Goal: Information Seeking & Learning: Learn about a topic

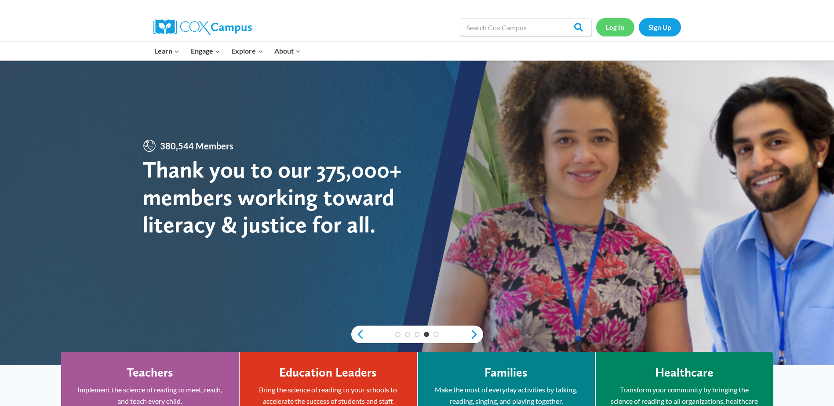
click at [619, 27] on link "Log In" at bounding box center [615, 27] width 38 height 18
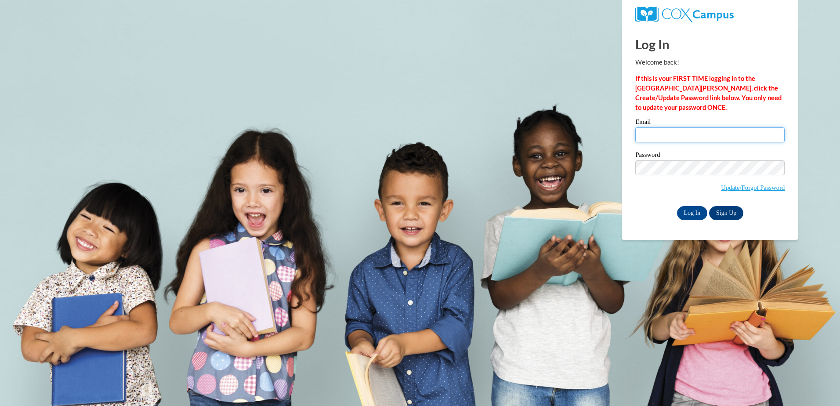
click at [656, 138] on input "Email" at bounding box center [710, 134] width 149 height 15
type input "K"
type input "k"
type input "kdudley.telehealththerapy@gmail.com"
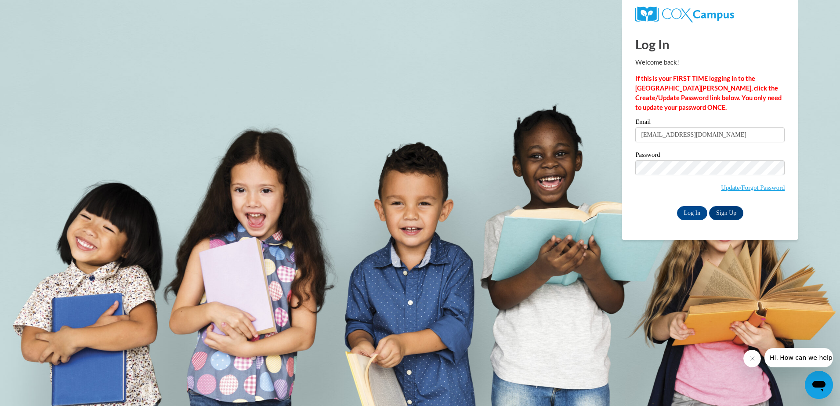
click at [630, 183] on div "Please enter your email! Please enter your password! Email kdudley.telehealthth…" at bounding box center [710, 169] width 163 height 101
click at [698, 209] on input "Log In" at bounding box center [692, 213] width 31 height 14
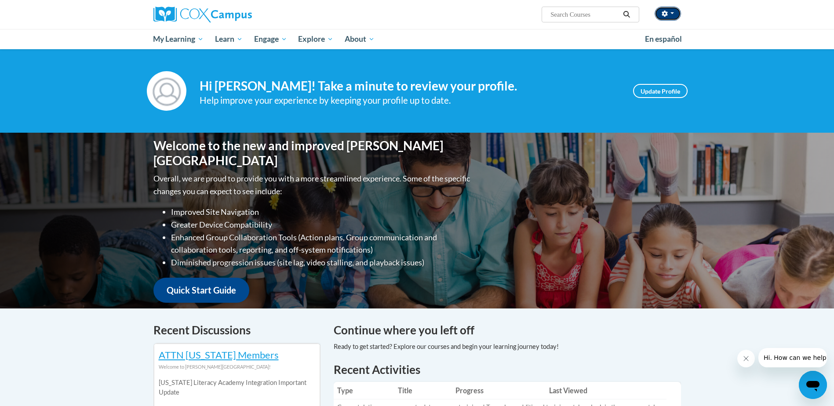
click at [671, 14] on span "button" at bounding box center [672, 13] width 4 height 2
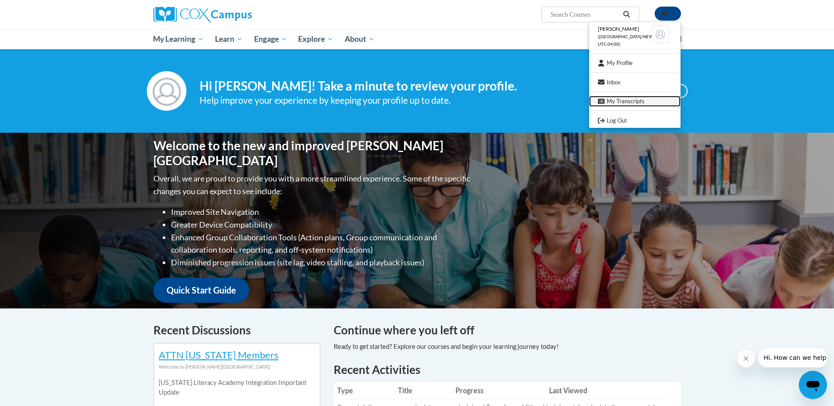
click at [623, 101] on link "My Transcripts" at bounding box center [634, 101] width 91 height 11
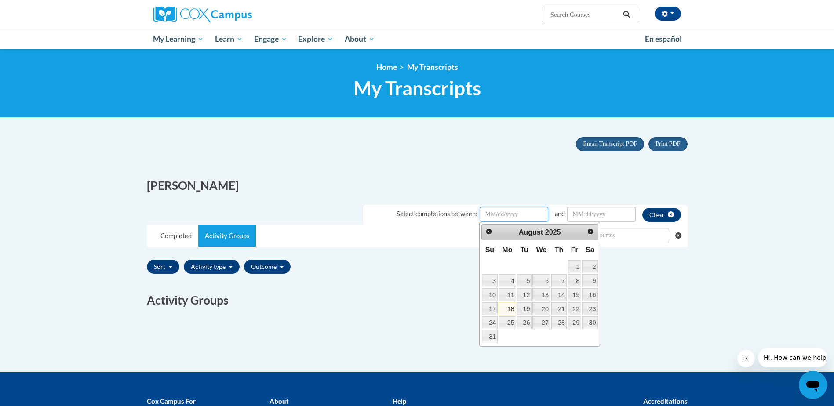
click at [526, 215] on input "Date Input" at bounding box center [514, 214] width 69 height 15
click at [488, 232] on span "Prev" at bounding box center [488, 231] width 7 height 7
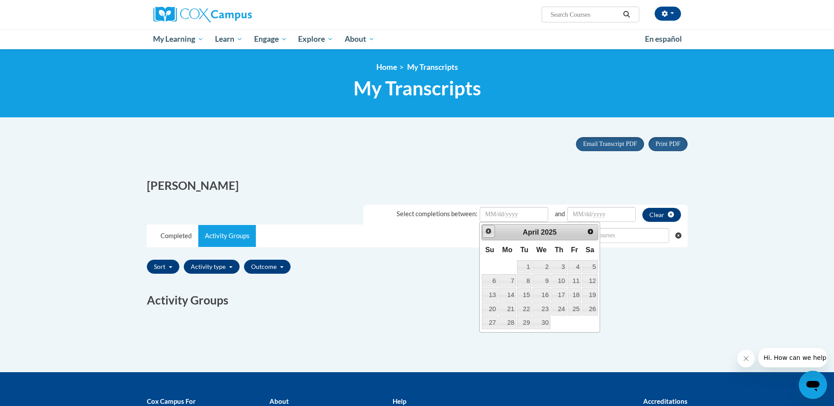
click at [488, 232] on span "Prev" at bounding box center [488, 231] width 7 height 7
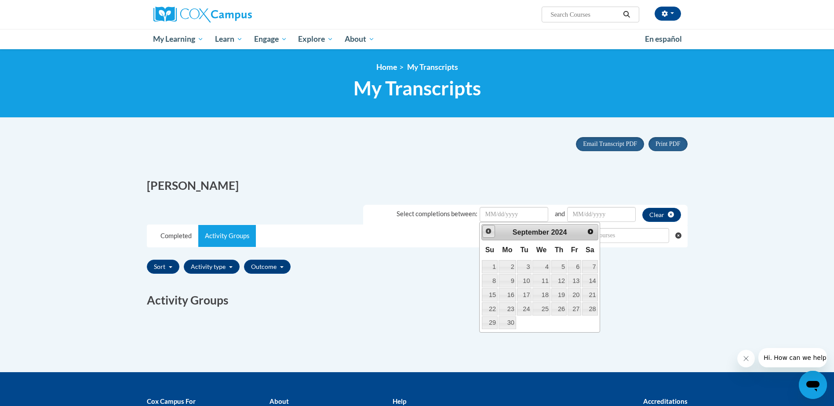
click at [488, 232] on span "Prev" at bounding box center [488, 231] width 7 height 7
click at [637, 274] on div "Sort Title Code Date Completed Certificate Expiration Dated Due Date Selected F…" at bounding box center [417, 266] width 541 height 21
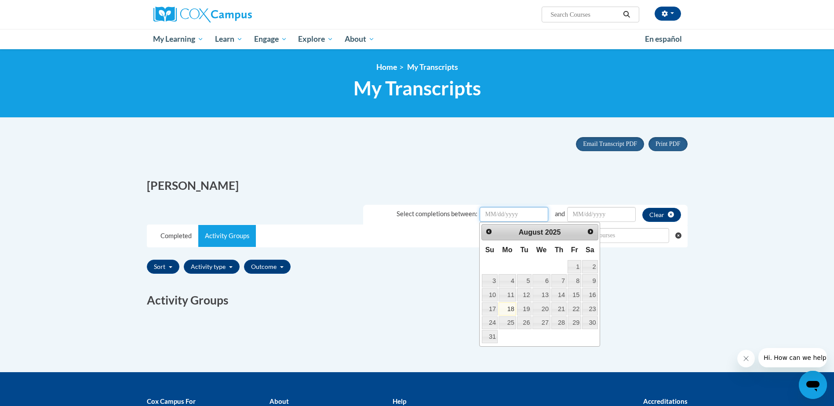
click at [509, 211] on input "Date Input" at bounding box center [514, 214] width 69 height 15
type input "05/2024"
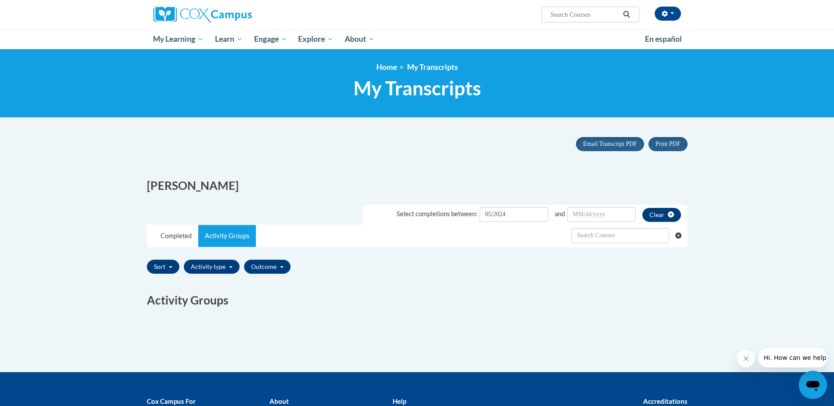
click at [453, 244] on div "Completed Activity Groups" at bounding box center [417, 236] width 540 height 22
click at [169, 239] on link "Completed" at bounding box center [176, 236] width 44 height 22
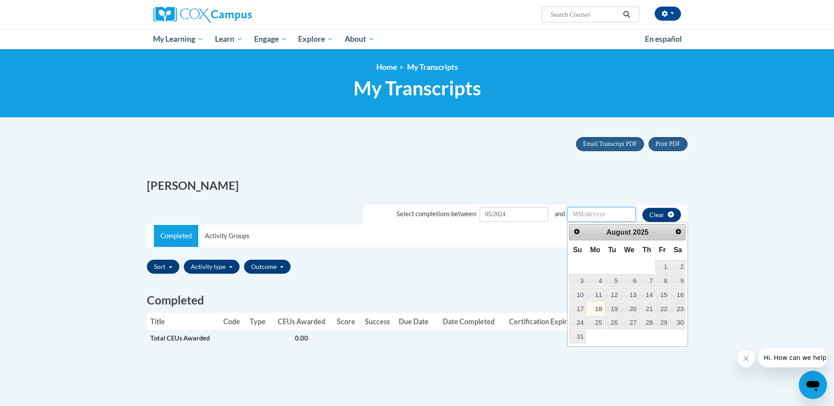
click at [589, 218] on input "Date Input" at bounding box center [601, 214] width 69 height 15
click at [577, 234] on span "Prev" at bounding box center [576, 231] width 7 height 7
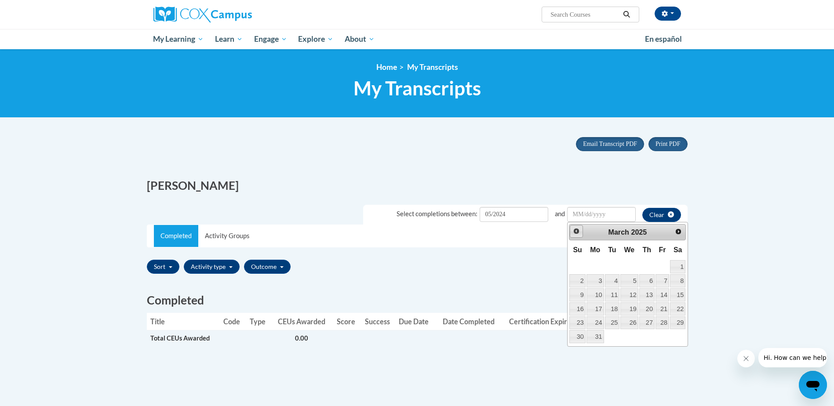
click at [577, 234] on span "Prev" at bounding box center [576, 231] width 7 height 7
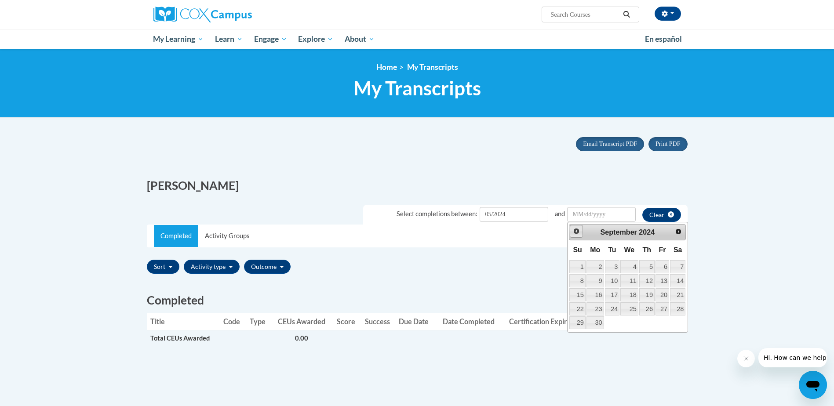
click at [577, 234] on span "Prev" at bounding box center [576, 231] width 7 height 7
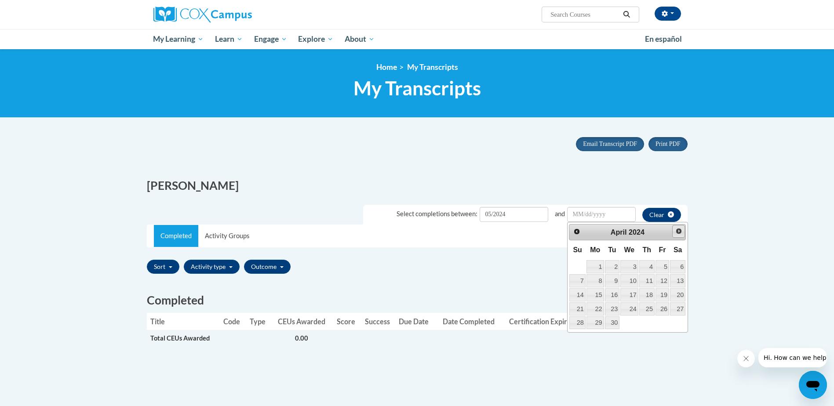
click at [682, 231] on link "Next" at bounding box center [678, 231] width 13 height 13
click at [594, 309] on link "20" at bounding box center [595, 308] width 18 height 13
type input "May/20/20242024"
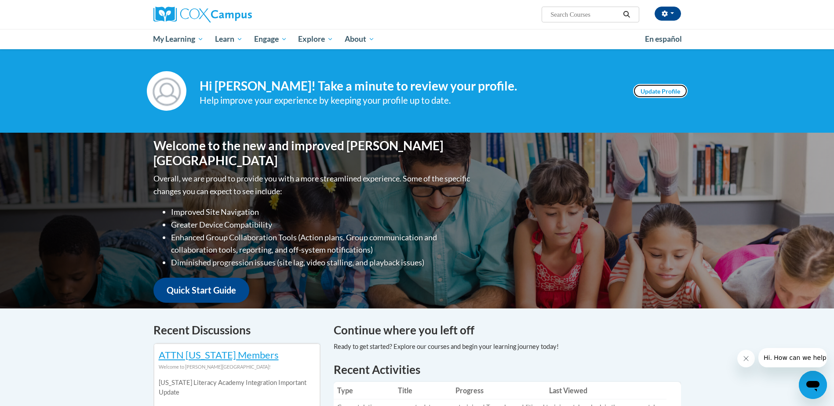
click at [651, 92] on link "Update Profile" at bounding box center [660, 91] width 55 height 14
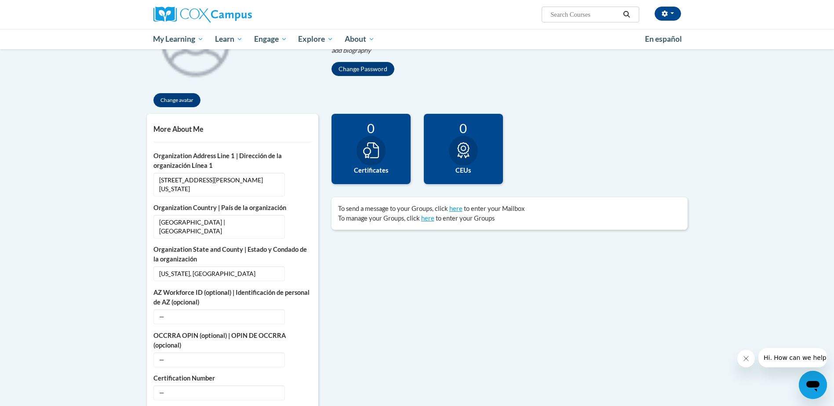
scroll to position [139, 0]
click at [458, 150] on icon at bounding box center [463, 150] width 12 height 16
drag, startPoint x: 378, startPoint y: 137, endPoint x: 489, endPoint y: 140, distance: 110.4
click at [489, 140] on div "0 Completions 0 Certificates 0 CEUs 0 Badges" at bounding box center [509, 155] width 369 height 84
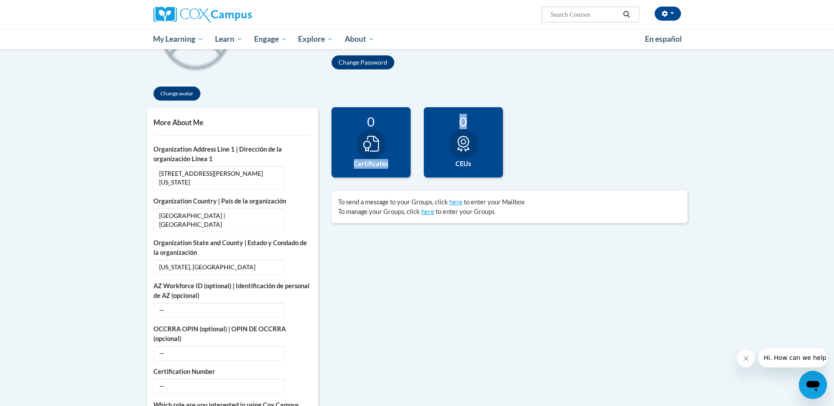
scroll to position [0, 0]
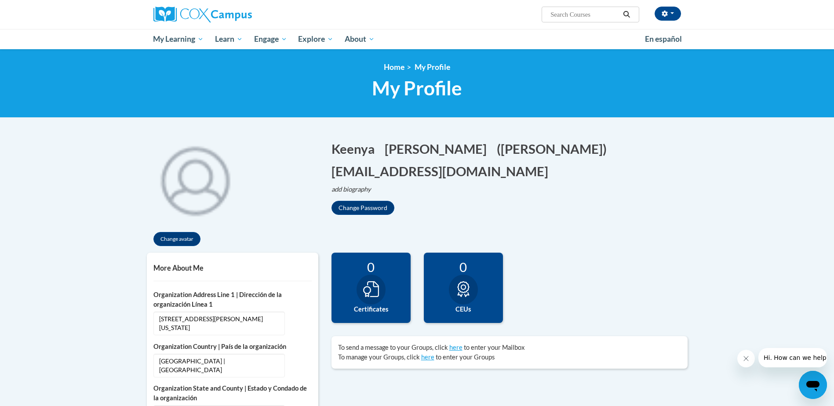
click at [374, 303] on div at bounding box center [370, 290] width 29 height 30
click at [476, 300] on div "0 CEUs" at bounding box center [463, 288] width 79 height 70
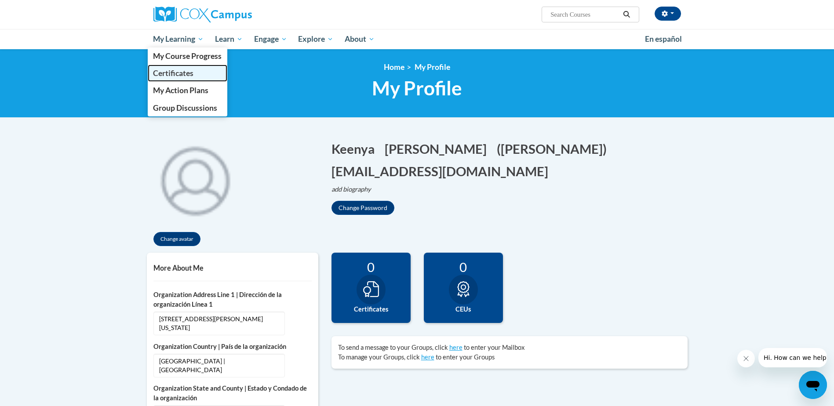
click at [179, 74] on span "Certificates" at bounding box center [173, 73] width 40 height 9
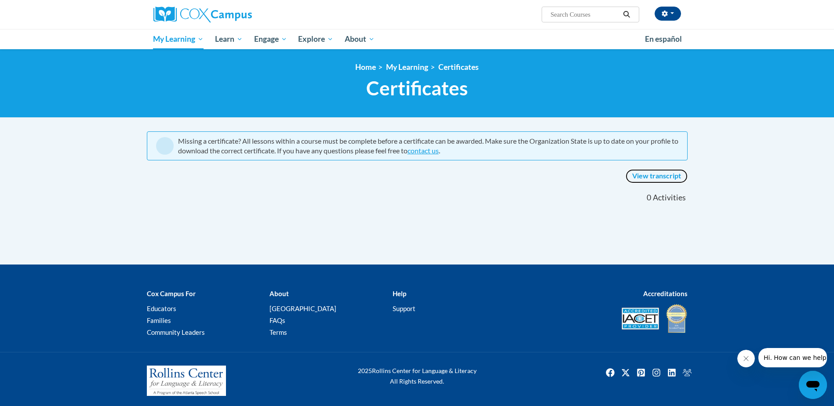
click at [652, 177] on link "View transcript" at bounding box center [656, 176] width 62 height 14
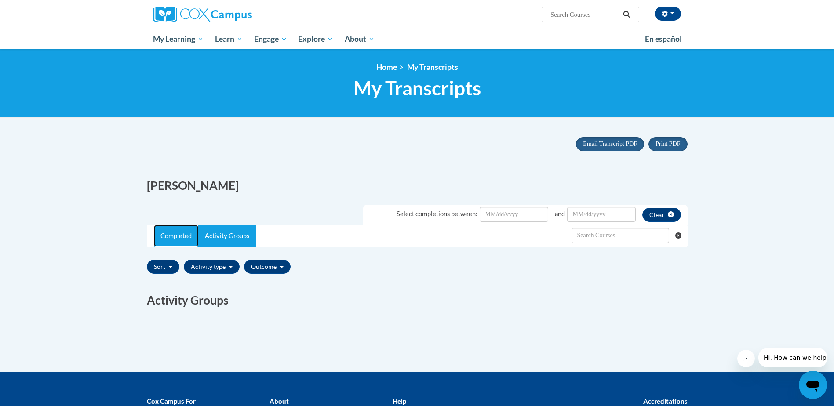
click at [174, 237] on link "Completed" at bounding box center [176, 236] width 44 height 22
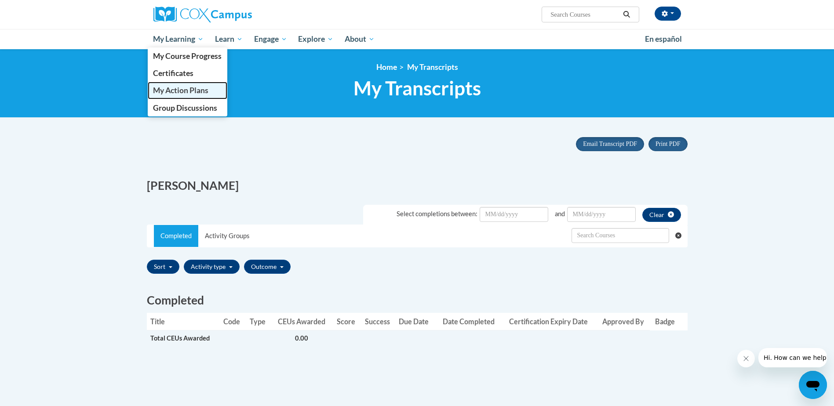
click at [204, 93] on span "My Action Plans" at bounding box center [180, 90] width 55 height 9
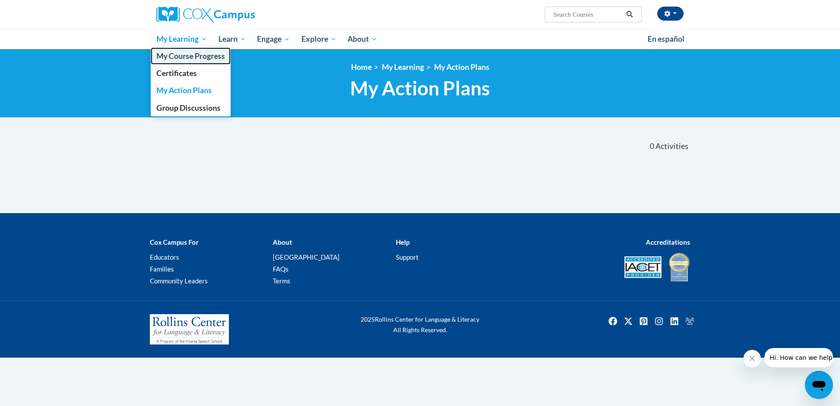
click at [193, 57] on span "My Course Progress" at bounding box center [190, 55] width 69 height 9
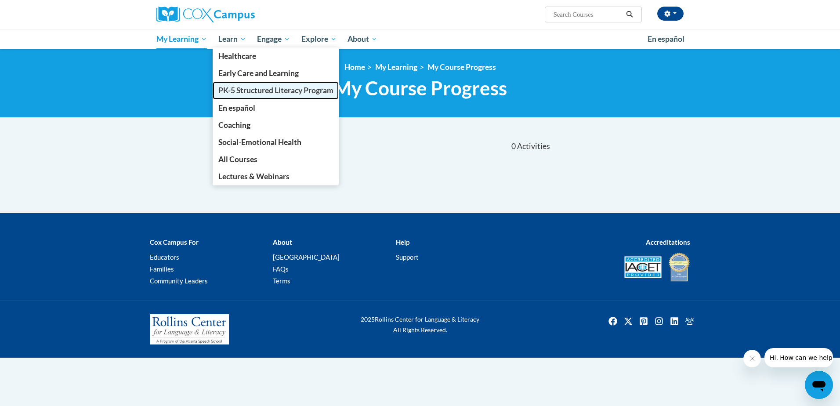
click at [247, 88] on span "PK-5 Structured Literacy Program" at bounding box center [275, 90] width 115 height 9
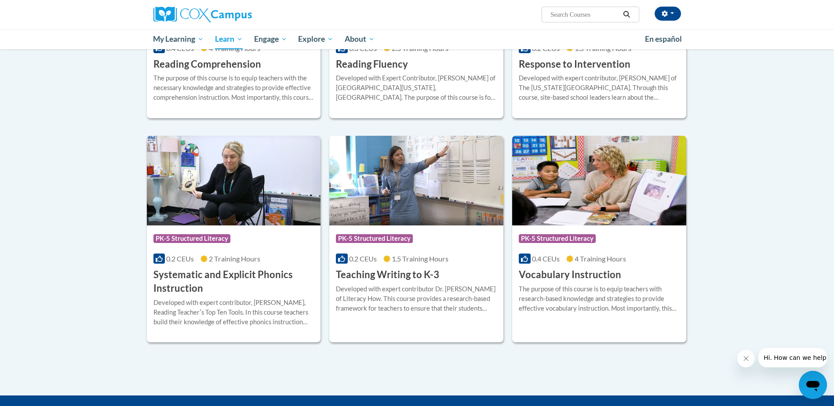
scroll to position [863, 0]
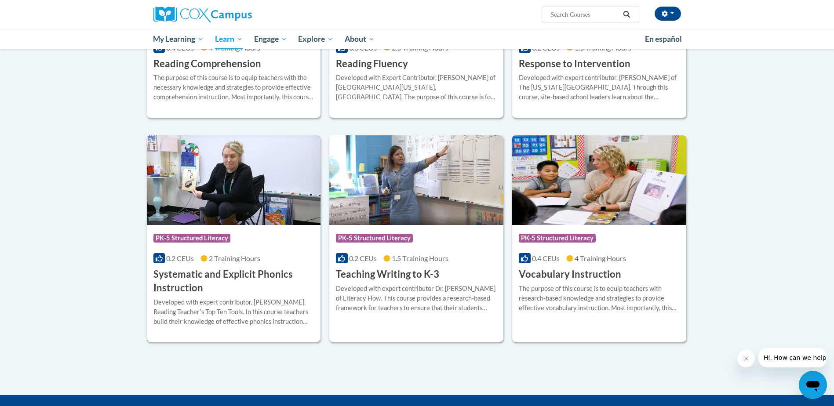
click at [212, 278] on h3 "Systematic and Explicit Phonics Instruction" at bounding box center [233, 281] width 161 height 27
